Goal: Complete application form

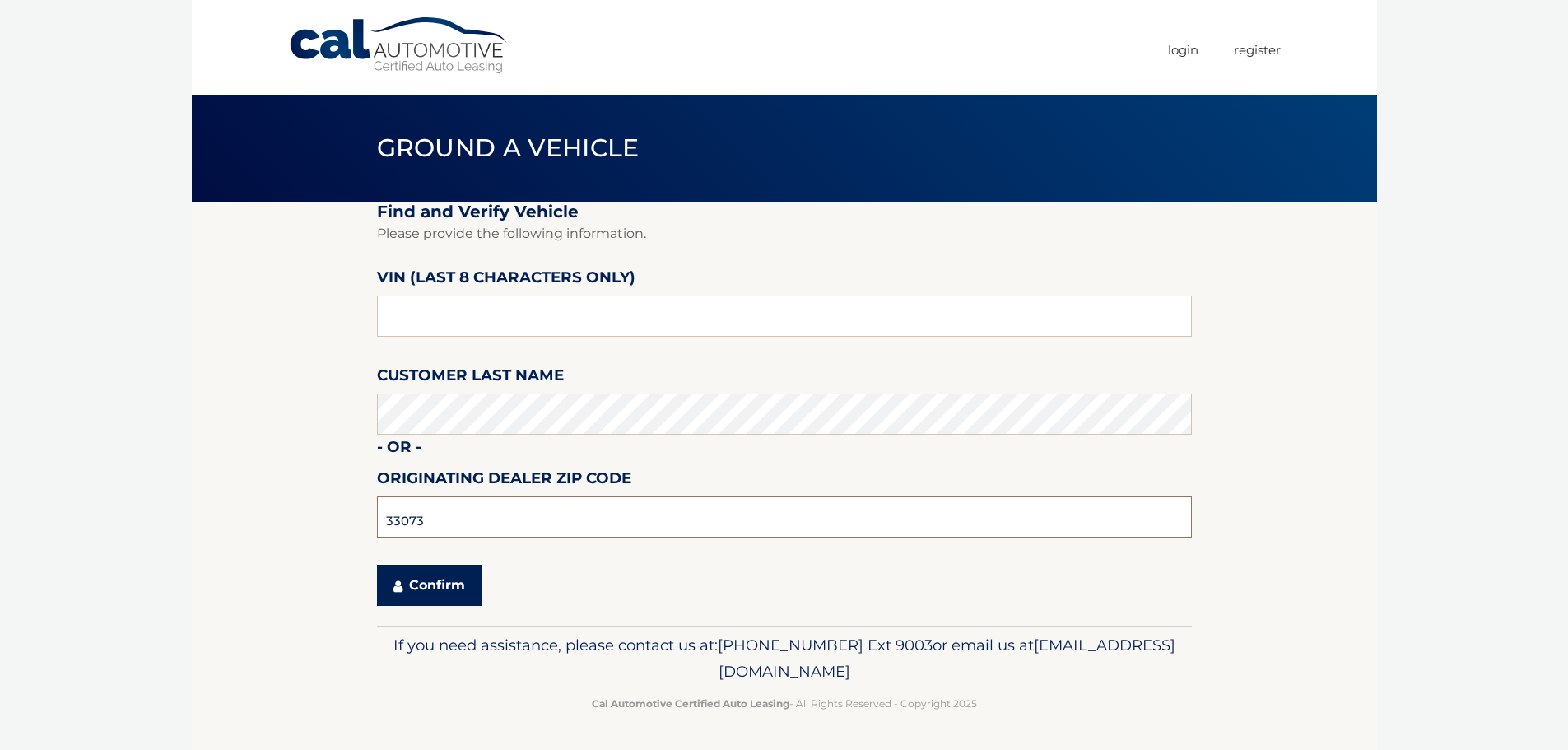
type input "33073"
click at [415, 592] on button "Confirm" at bounding box center [429, 586] width 106 height 42
click at [447, 591] on button "Confirm" at bounding box center [429, 586] width 106 height 42
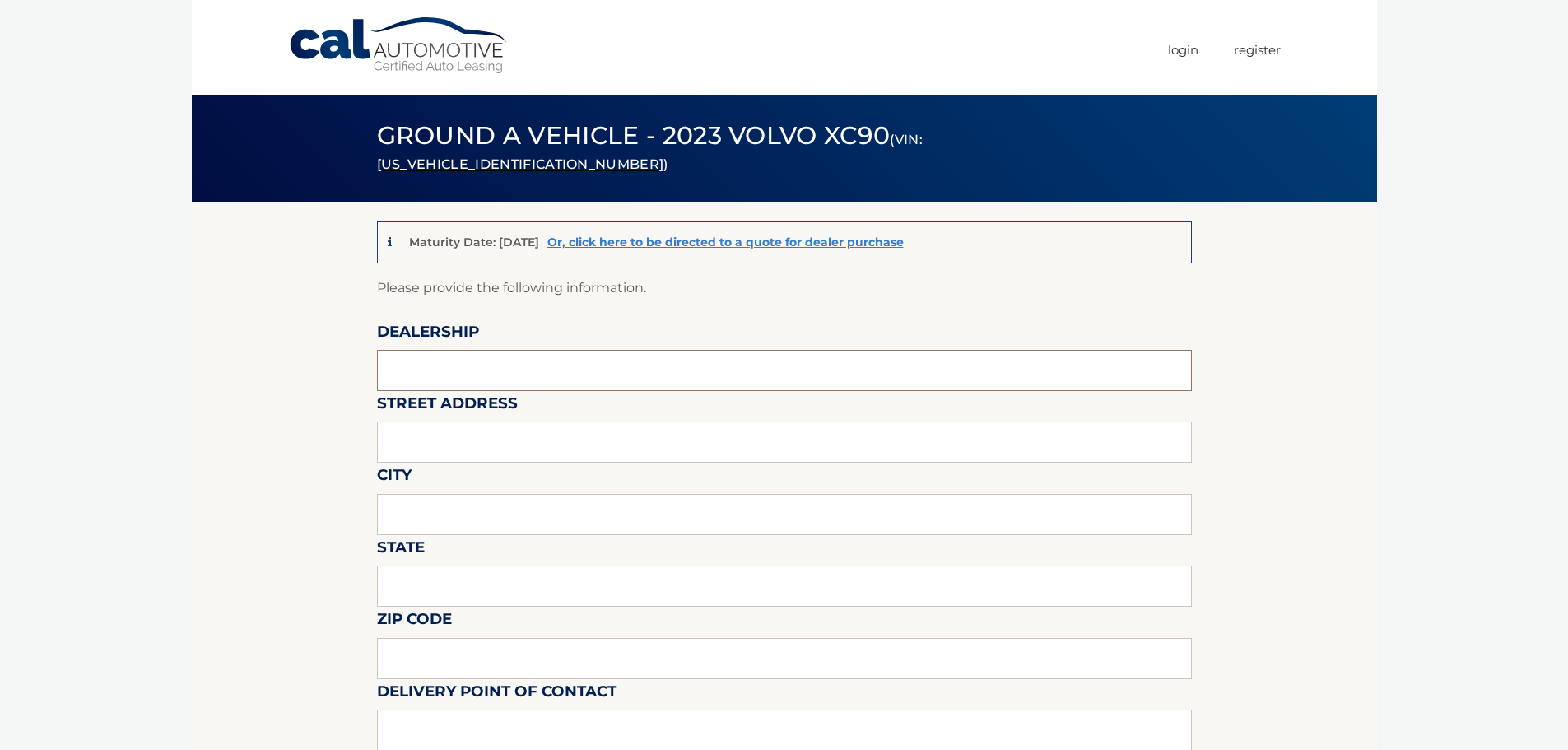
click at [438, 361] on input "text" at bounding box center [784, 371] width 815 height 42
type input "Gunther Volvo Coconut Creek"
click at [476, 448] on input "text" at bounding box center [784, 442] width 815 height 42
type input "4350 N State RD 7"
click at [446, 520] on input "text" at bounding box center [784, 515] width 815 height 42
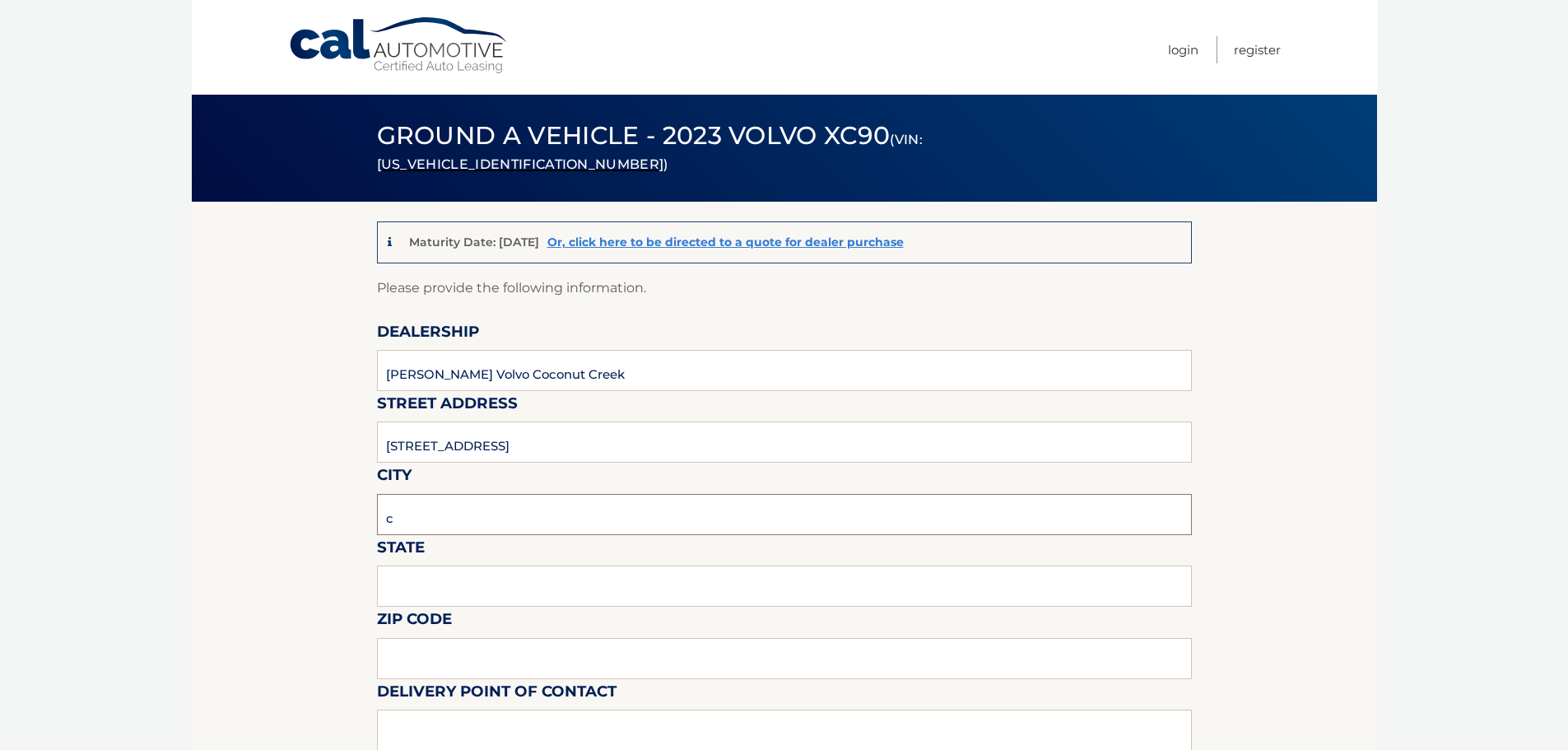
click at [436, 529] on input "c" at bounding box center [784, 515] width 815 height 42
type input "Coconut Creek"
type input "FL"
type input "33073"
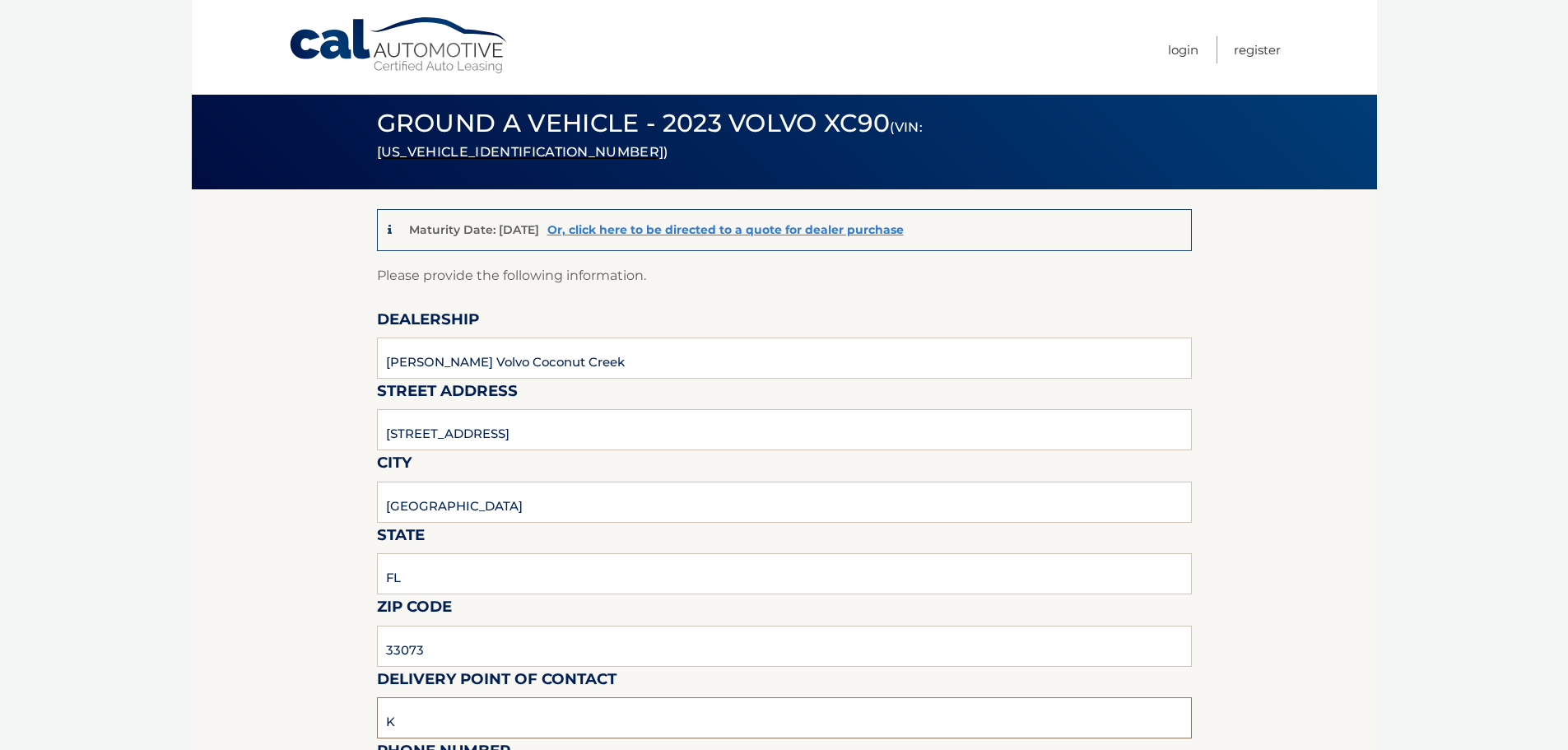
type input "Katie Myers"
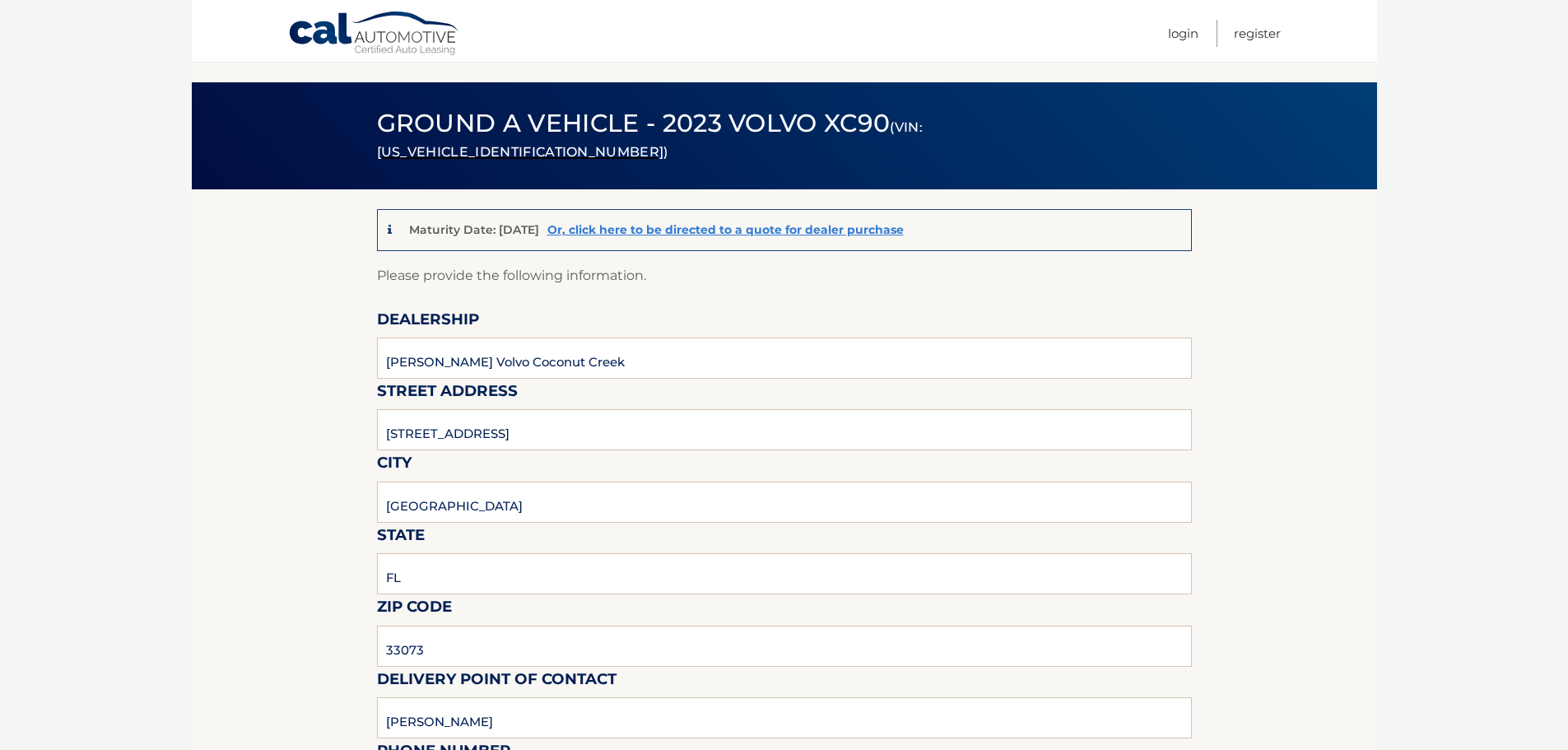
scroll to position [440, 0]
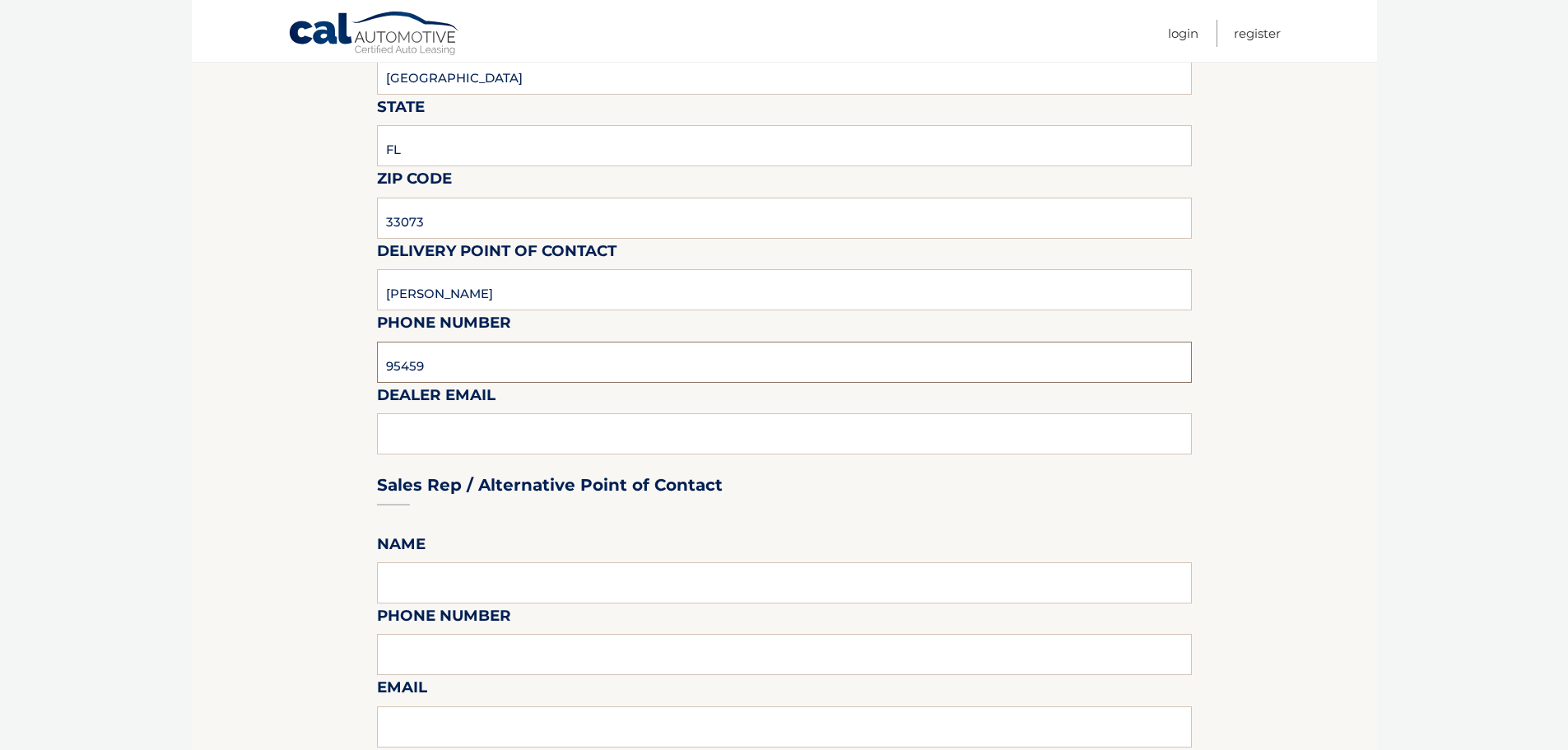
type input "9545903760"
type input "katiem@gunthercreek.net"
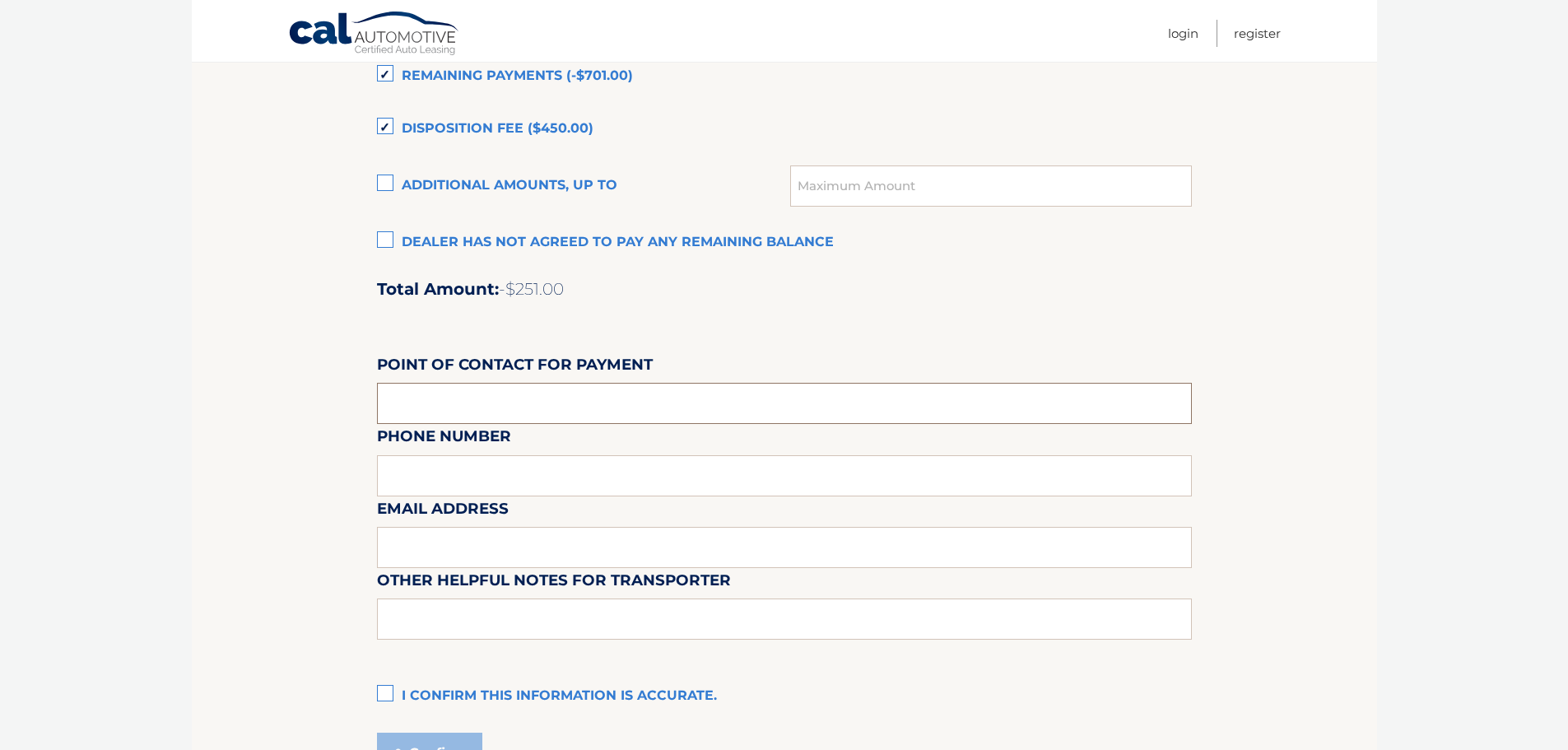
scroll to position [1220, 0]
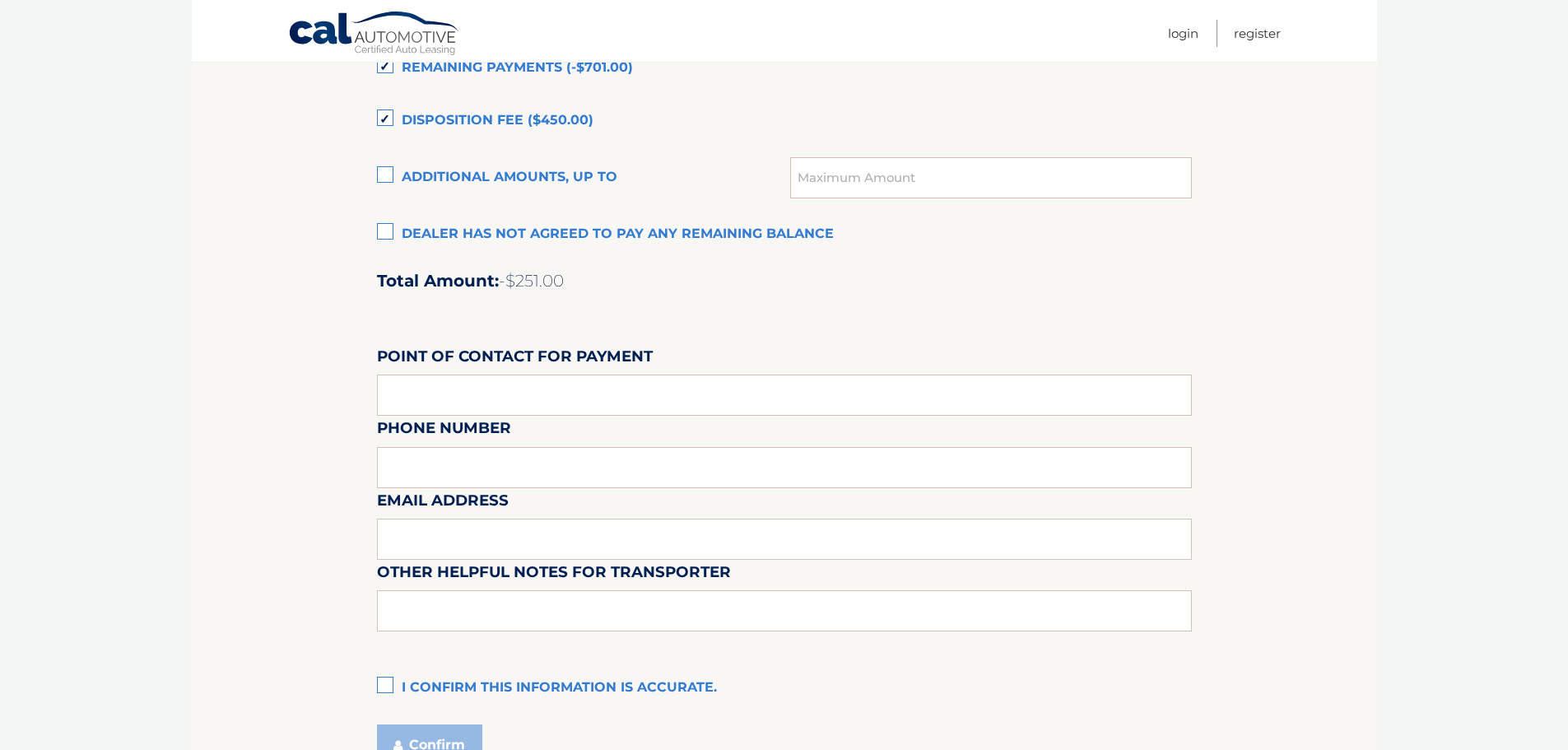
click at [388, 251] on label "Dealer has not agreed to pay any remaining balance" at bounding box center [784, 235] width 815 height 33
click at [0, 0] on input "Dealer has not agreed to pay any remaining balance" at bounding box center [0, 0] width 0 height 0
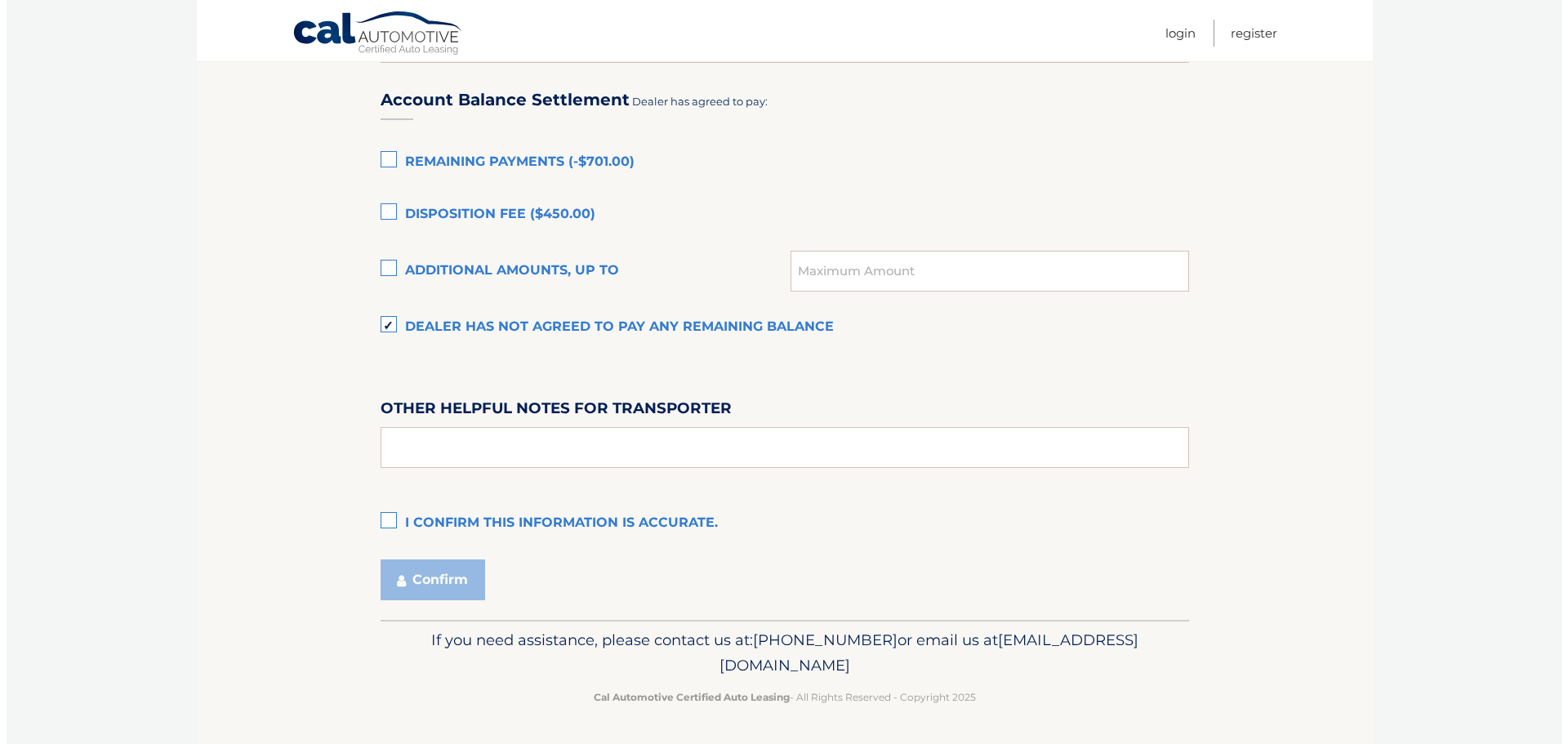
scroll to position [1163, 0]
click at [382, 516] on label "I confirm this information is accurate." at bounding box center [778, 524] width 808 height 33
click at [0, 0] on input "I confirm this information is accurate." at bounding box center [0, 0] width 0 height 0
click at [443, 579] on button "Confirm" at bounding box center [426, 580] width 105 height 41
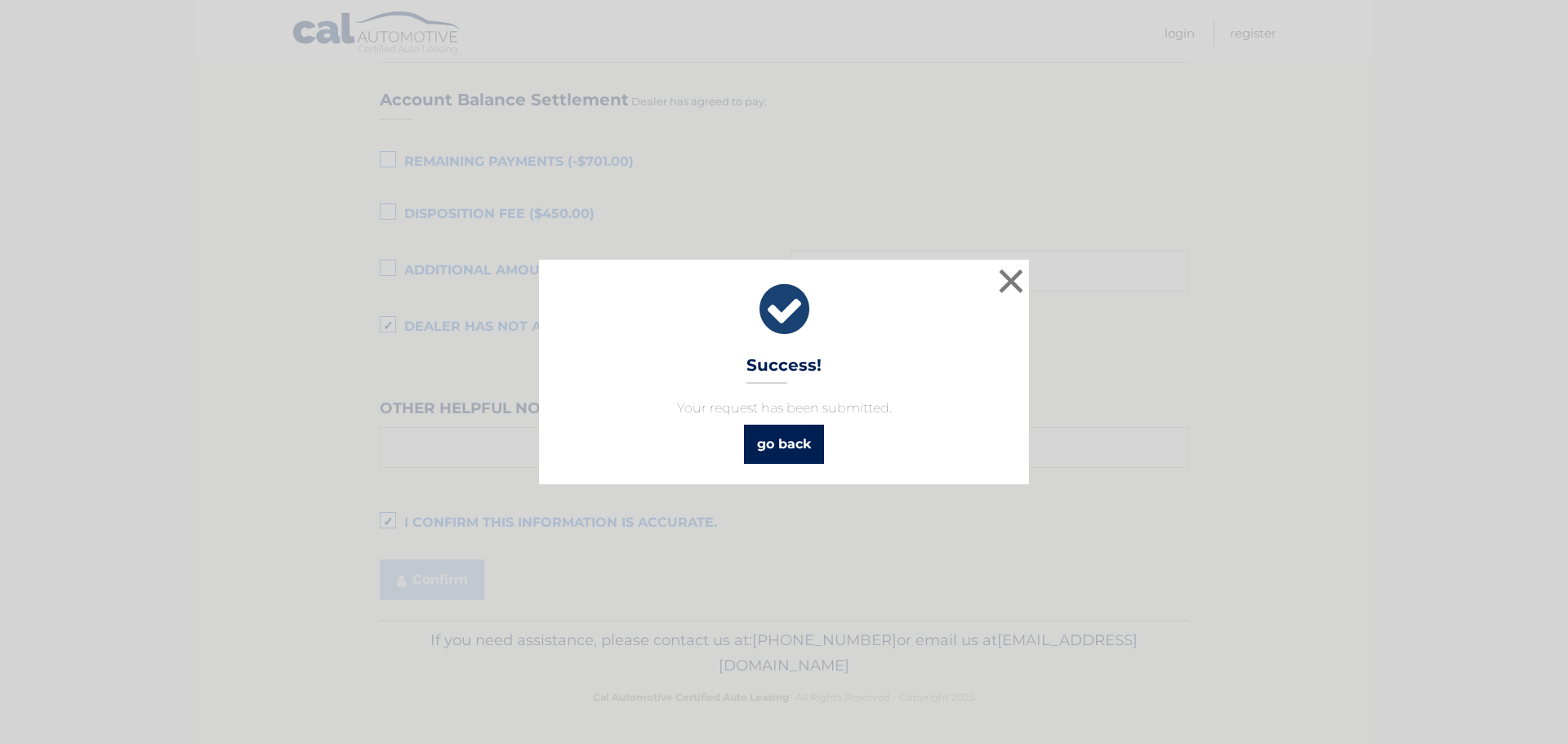
click at [786, 450] on link "go back" at bounding box center [783, 445] width 80 height 39
